Goal: Entertainment & Leisure: Consume media (video, audio)

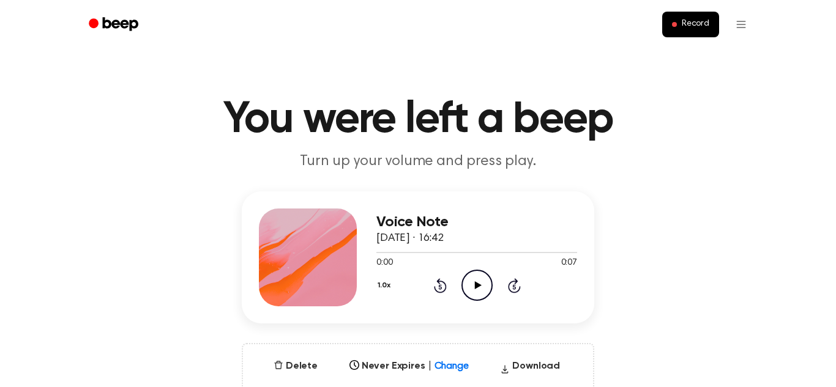
click at [484, 281] on icon "Play Audio" at bounding box center [476, 285] width 31 height 31
click at [475, 280] on icon "Pause Audio" at bounding box center [476, 285] width 31 height 31
click at [481, 280] on icon "Play Audio" at bounding box center [476, 285] width 31 height 31
drag, startPoint x: 488, startPoint y: 252, endPoint x: 497, endPoint y: 253, distance: 9.3
click at [497, 253] on div at bounding box center [476, 252] width 201 height 10
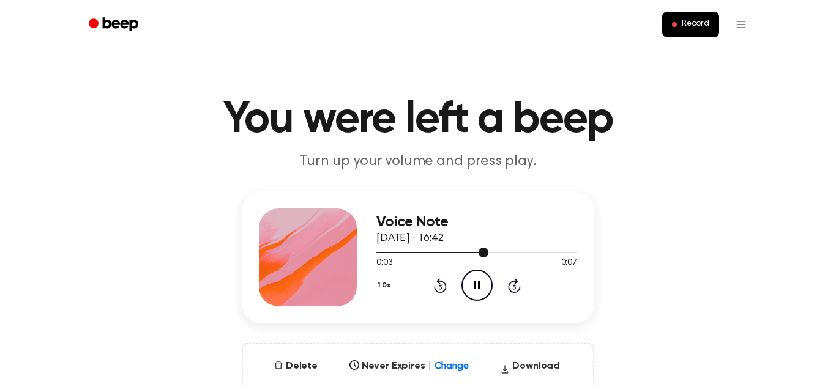
drag, startPoint x: 481, startPoint y: 255, endPoint x: 473, endPoint y: 254, distance: 8.0
click at [473, 254] on div at bounding box center [476, 252] width 201 height 10
click at [445, 251] on div at bounding box center [476, 252] width 201 height 10
click at [381, 250] on div at bounding box center [476, 252] width 201 height 10
click at [512, 289] on icon "Skip 5 seconds" at bounding box center [513, 286] width 13 height 16
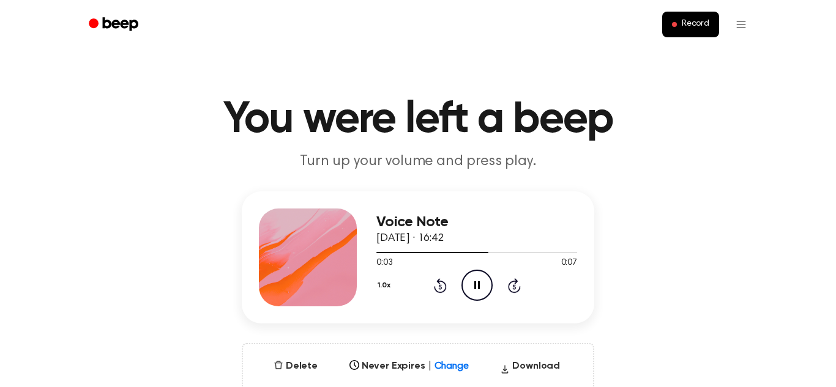
click at [510, 286] on icon "Skip 5 seconds" at bounding box center [513, 286] width 13 height 16
click at [436, 283] on icon "Rewind 5 seconds" at bounding box center [439, 286] width 13 height 16
click at [441, 284] on icon "Rewind 5 seconds" at bounding box center [439, 286] width 13 height 16
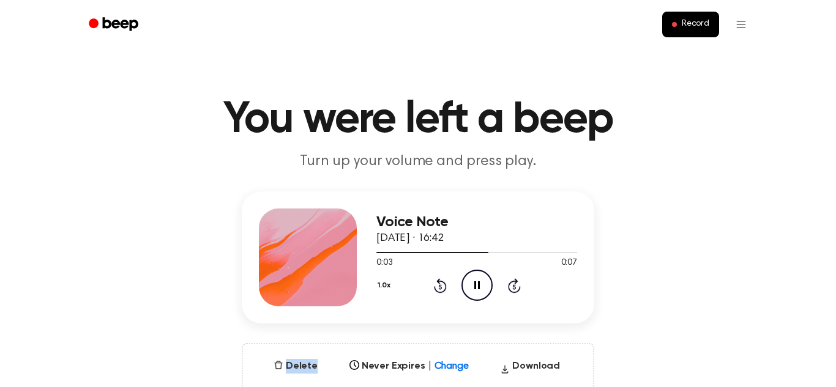
click at [441, 284] on icon "Rewind 5 seconds" at bounding box center [439, 286] width 13 height 16
click at [471, 284] on icon "Play Audio" at bounding box center [476, 285] width 31 height 31
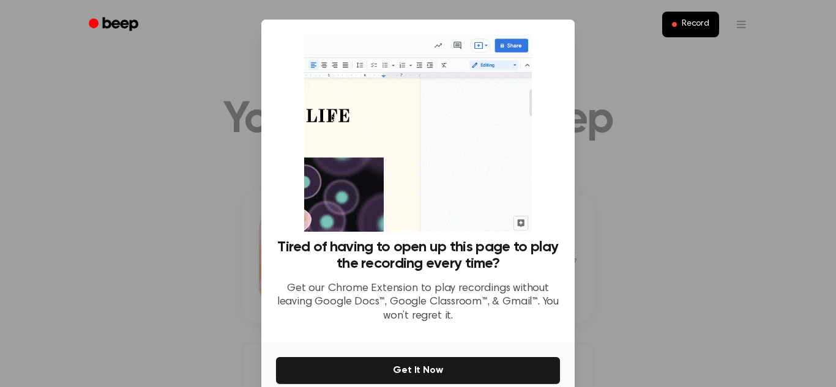
scroll to position [58, 0]
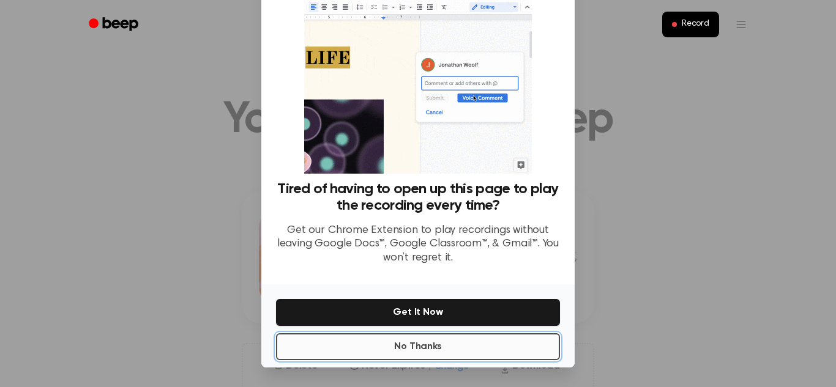
click at [392, 349] on button "No Thanks" at bounding box center [418, 347] width 284 height 27
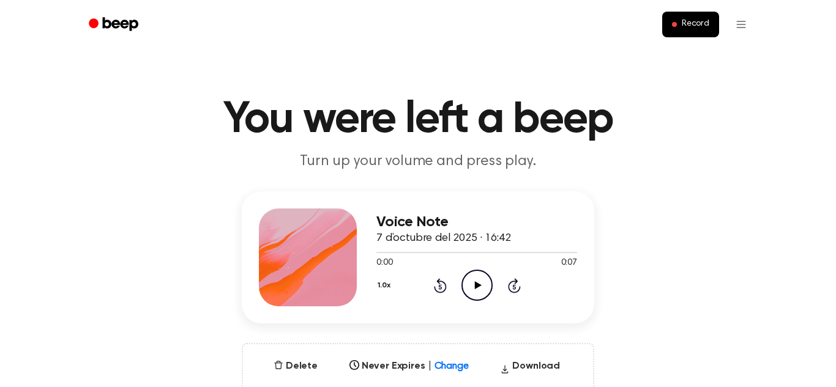
click at [480, 283] on icon "Play Audio" at bounding box center [476, 285] width 31 height 31
click at [482, 285] on icon "Pause Audio" at bounding box center [476, 285] width 31 height 31
click at [482, 285] on icon "Play Audio" at bounding box center [476, 285] width 31 height 31
click at [482, 285] on icon "Pause Audio" at bounding box center [476, 285] width 31 height 31
click at [482, 285] on icon "Play Audio" at bounding box center [476, 285] width 31 height 31
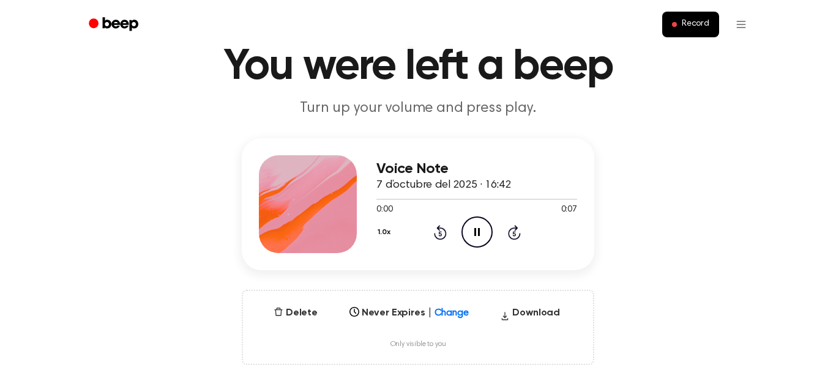
scroll to position [56, 0]
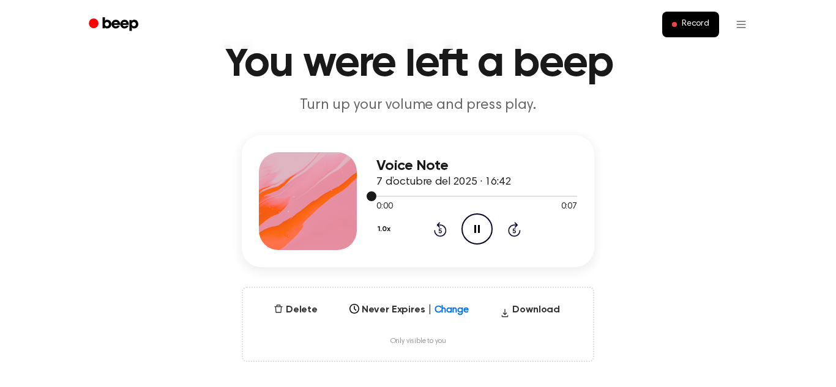
click at [381, 195] on div at bounding box center [476, 196] width 201 height 10
drag, startPoint x: 375, startPoint y: 195, endPoint x: 390, endPoint y: 198, distance: 15.0
click at [390, 198] on div at bounding box center [476, 196] width 201 height 10
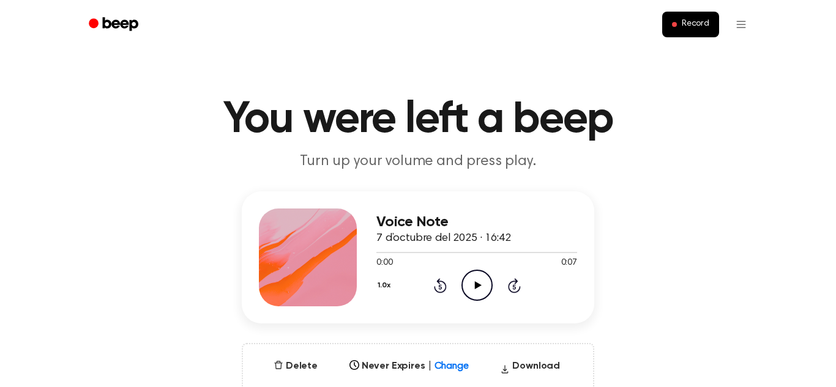
click at [479, 283] on icon "Play Audio" at bounding box center [476, 285] width 31 height 31
click at [462, 289] on circle at bounding box center [477, 286] width 30 height 30
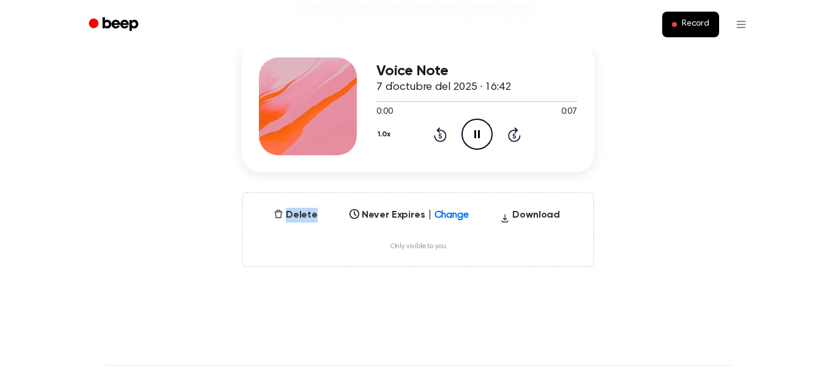
scroll to position [155, 0]
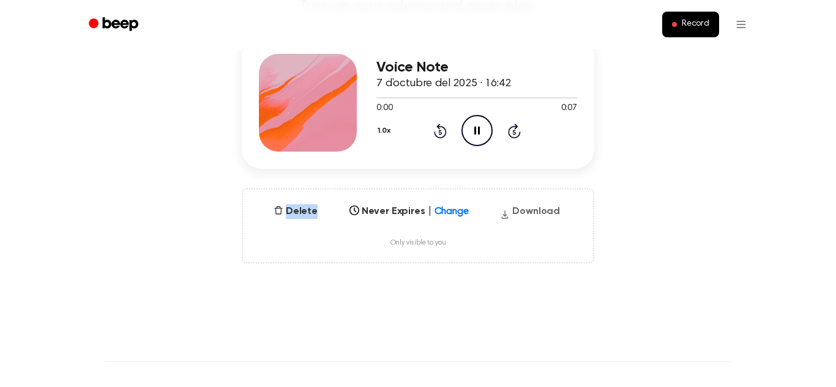
click at [545, 210] on button "Download" at bounding box center [530, 214] width 70 height 20
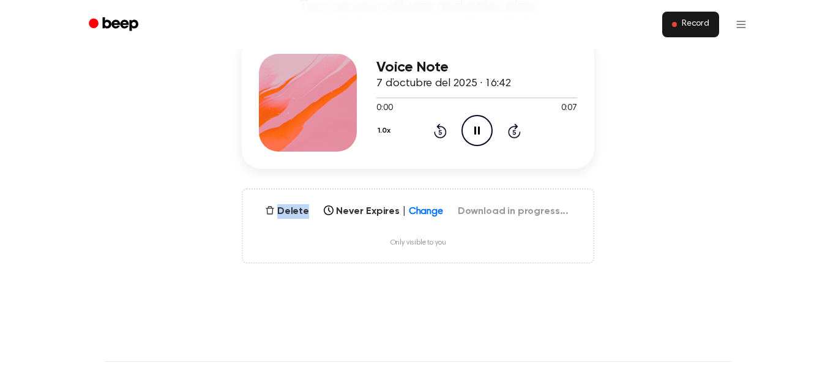
click at [701, 16] on button "Record" at bounding box center [690, 25] width 57 height 26
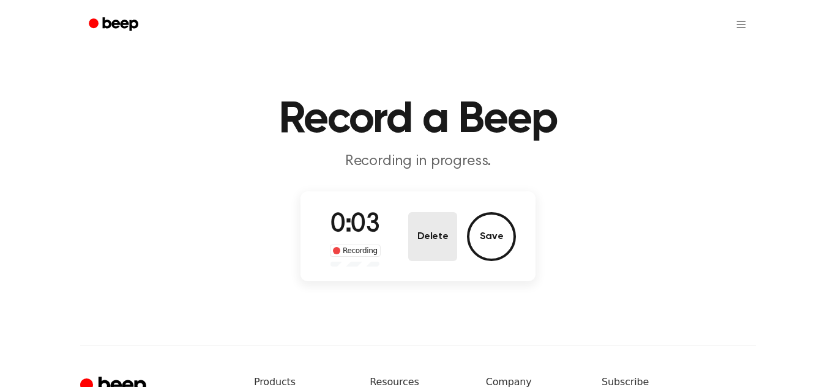
click at [424, 228] on button "Delete" at bounding box center [432, 236] width 49 height 49
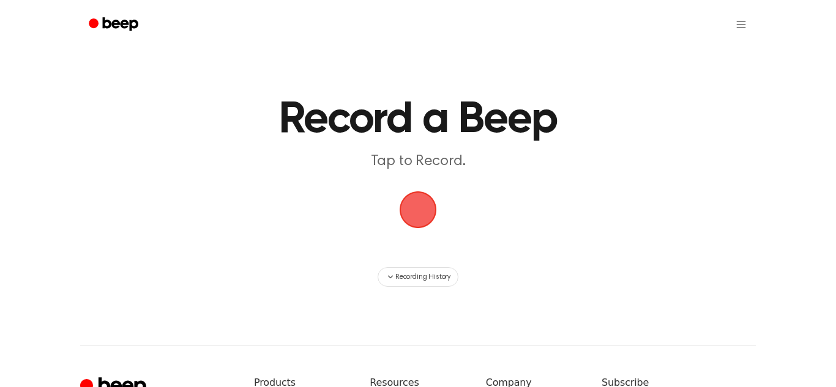
click at [422, 211] on span "button" at bounding box center [418, 210] width 42 height 42
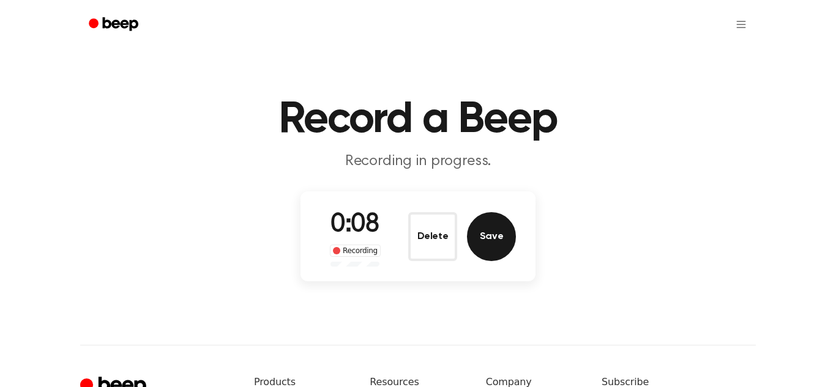
click at [493, 239] on button "Save" at bounding box center [491, 236] width 49 height 49
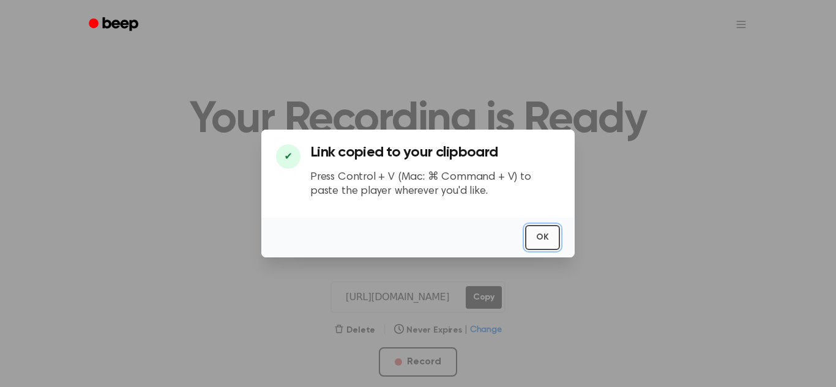
click at [532, 238] on button "OK" at bounding box center [542, 237] width 35 height 25
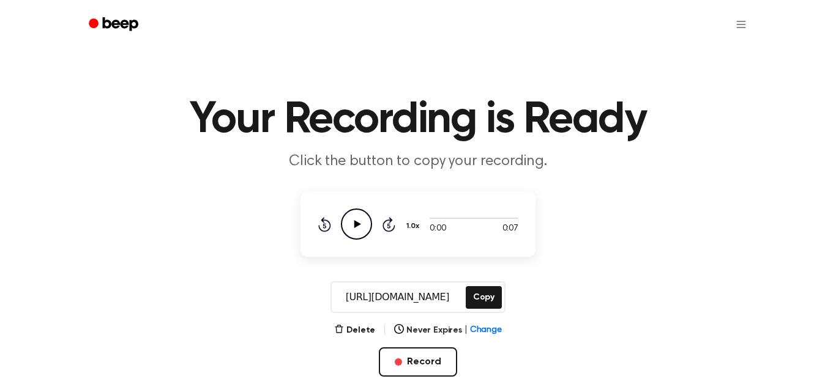
click at [358, 222] on icon "Play Audio" at bounding box center [356, 224] width 31 height 31
click at [362, 217] on icon "Play Audio" at bounding box center [356, 224] width 31 height 31
click at [362, 217] on icon "Pause Audio" at bounding box center [356, 224] width 31 height 31
click at [362, 217] on icon "Play Audio" at bounding box center [356, 224] width 31 height 31
click at [360, 234] on icon "Pause Audio" at bounding box center [356, 224] width 31 height 31
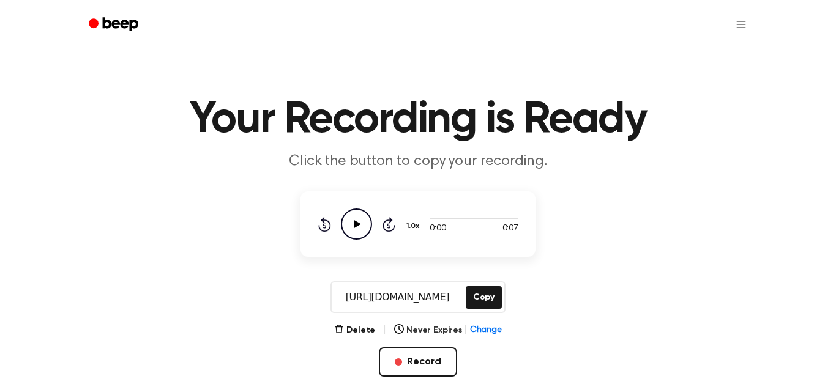
click at [389, 232] on icon at bounding box center [389, 224] width 13 height 15
click at [361, 213] on icon "Play Audio" at bounding box center [356, 224] width 31 height 31
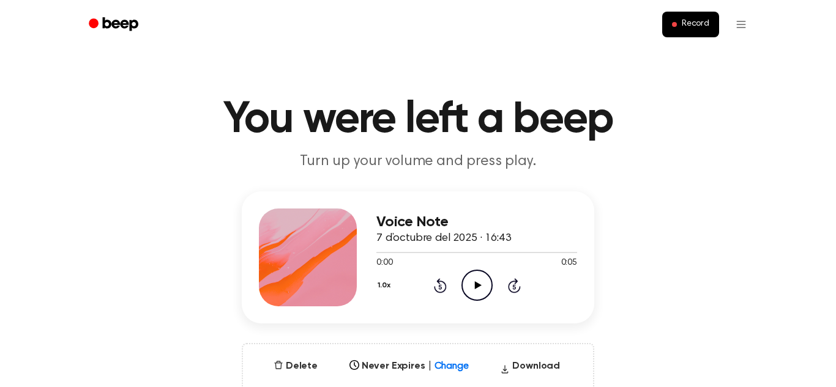
click at [466, 290] on icon "Play Audio" at bounding box center [476, 285] width 31 height 31
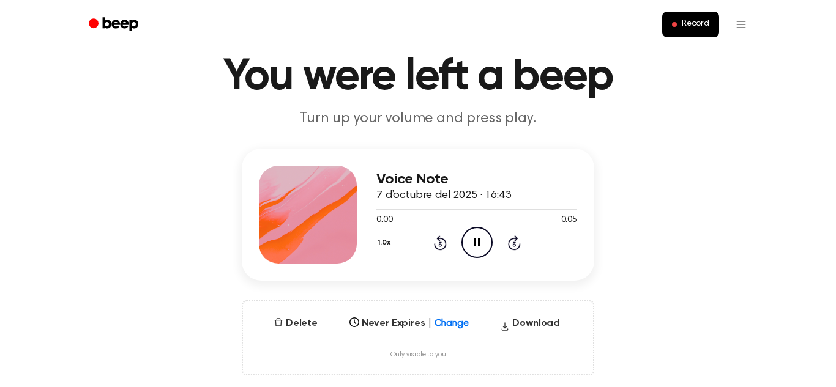
scroll to position [7, 0]
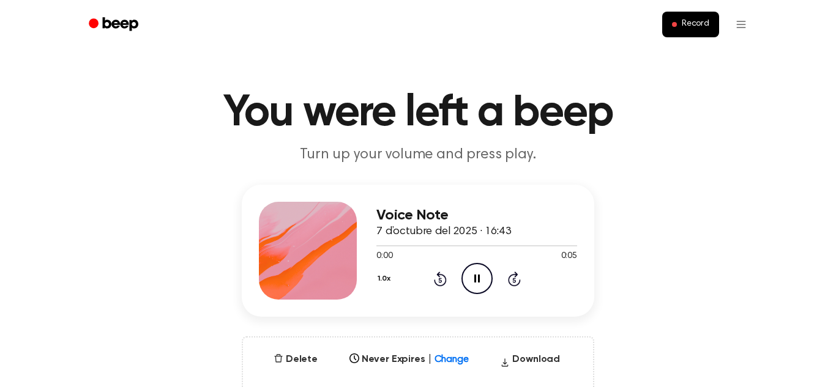
click at [476, 282] on icon "Pause Audio" at bounding box center [476, 278] width 31 height 31
click at [476, 282] on icon at bounding box center [477, 279] width 7 height 8
click at [545, 360] on button "Download" at bounding box center [530, 363] width 70 height 20
click at [488, 290] on circle at bounding box center [477, 279] width 30 height 30
click at [483, 285] on icon "Play Audio" at bounding box center [476, 278] width 31 height 31
